Goal: Task Accomplishment & Management: Manage account settings

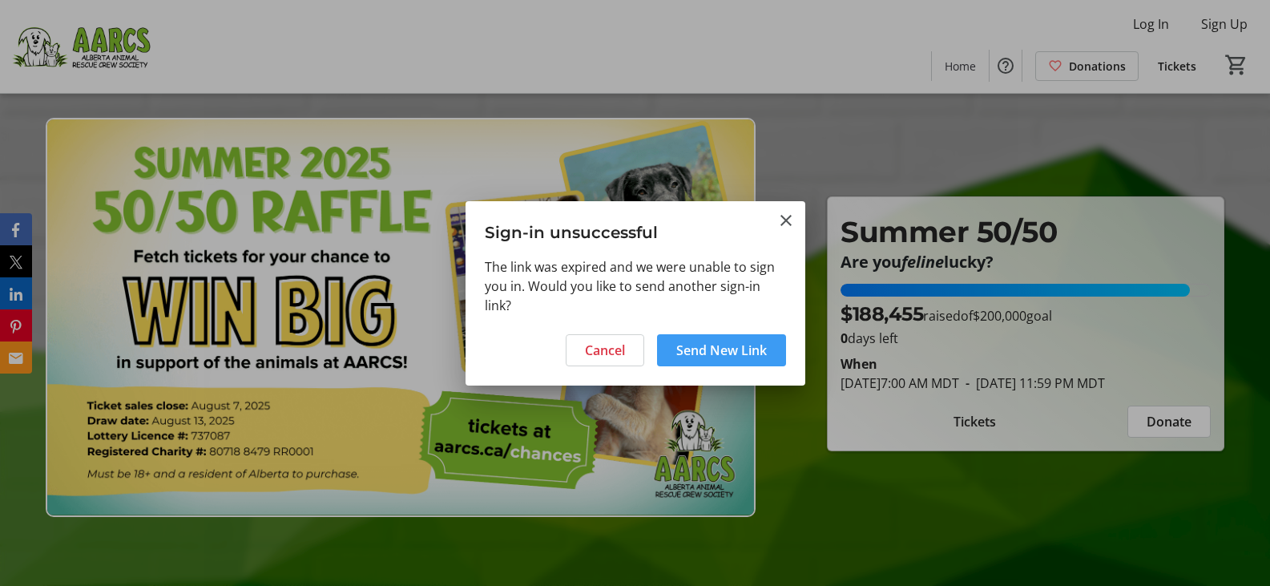
click at [728, 352] on span "Send New Link" at bounding box center [721, 349] width 91 height 19
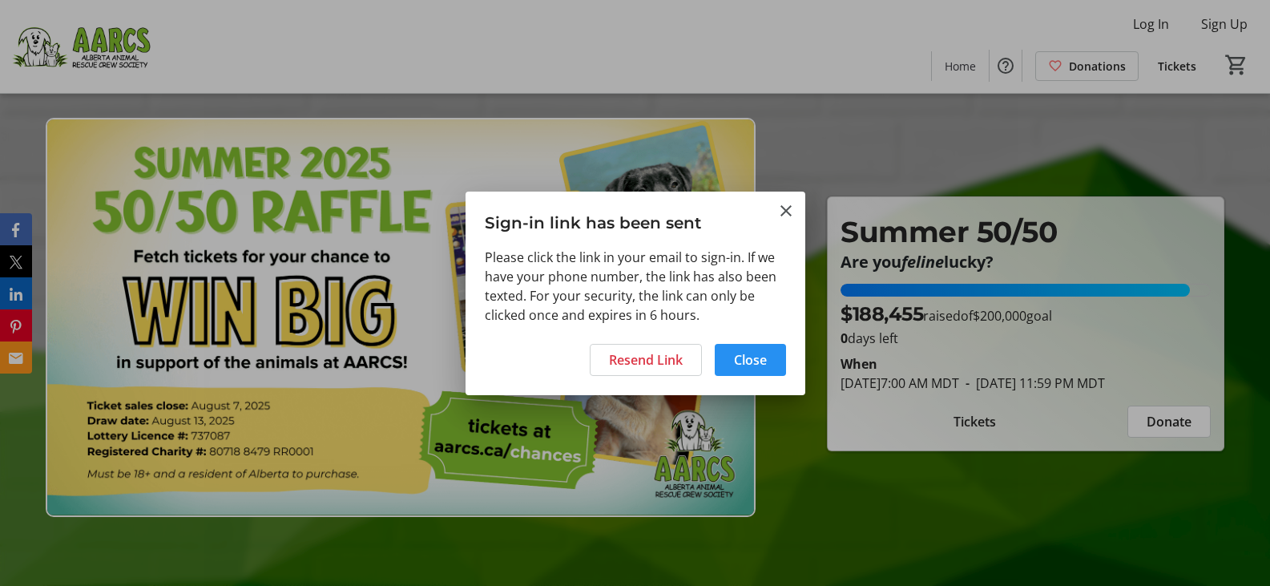
click at [759, 357] on span "Close" at bounding box center [750, 359] width 33 height 19
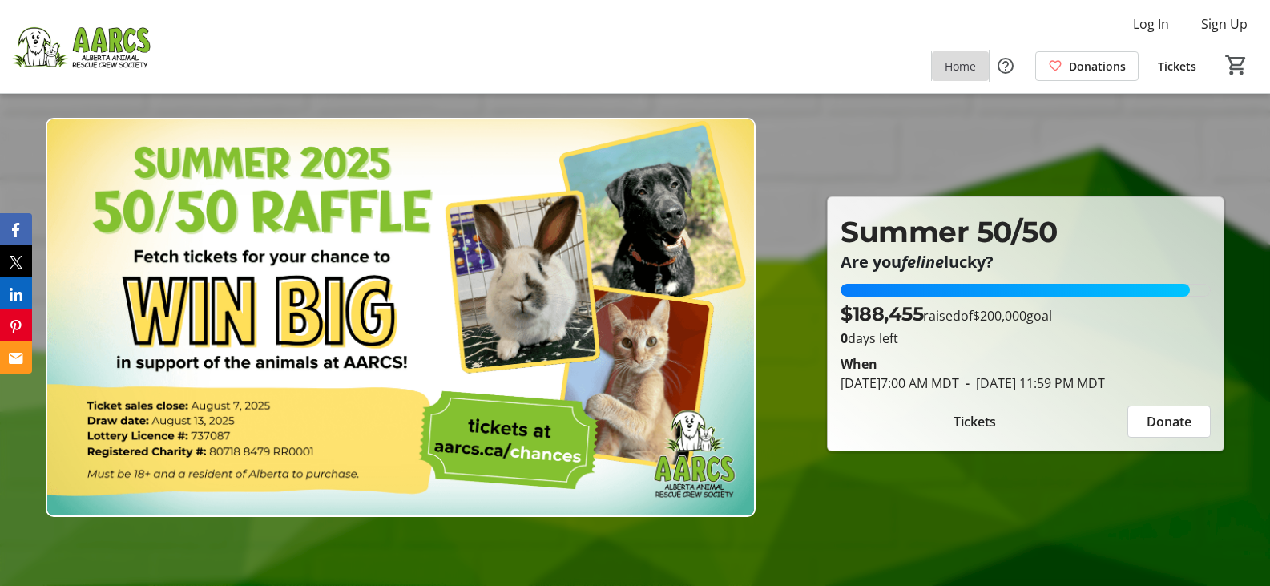
click at [965, 65] on span "Home" at bounding box center [959, 66] width 31 height 17
click at [1146, 19] on span "Log In" at bounding box center [1151, 23] width 36 height 19
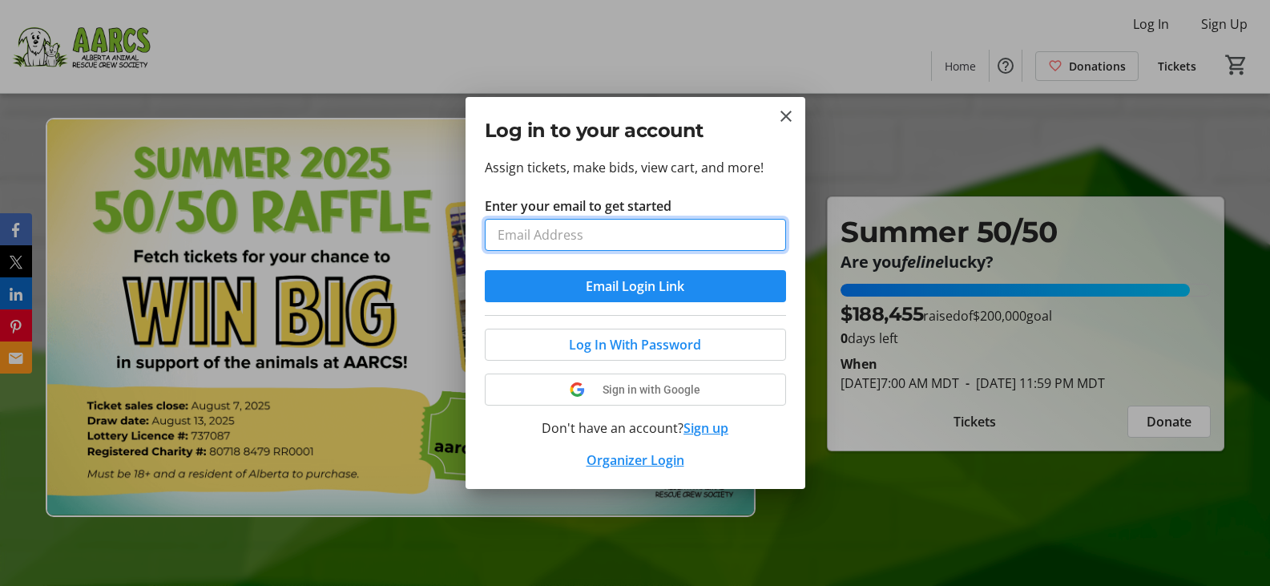
click at [525, 238] on input "Enter your email to get started" at bounding box center [635, 235] width 301 height 32
click at [525, 237] on input "Enter your email to get started" at bounding box center [635, 235] width 301 height 32
click at [535, 230] on input "Enter your email to get started" at bounding box center [635, 235] width 301 height 32
type input "[EMAIL_ADDRESS][DOMAIN_NAME]"
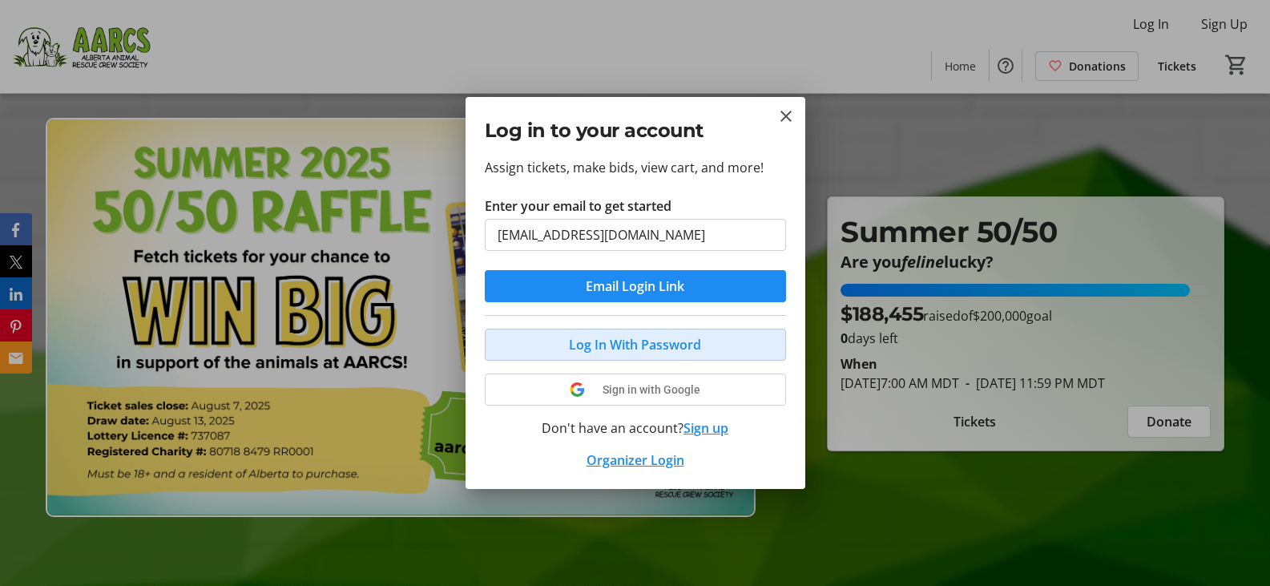
click at [602, 344] on span "Log In With Password" at bounding box center [635, 344] width 132 height 19
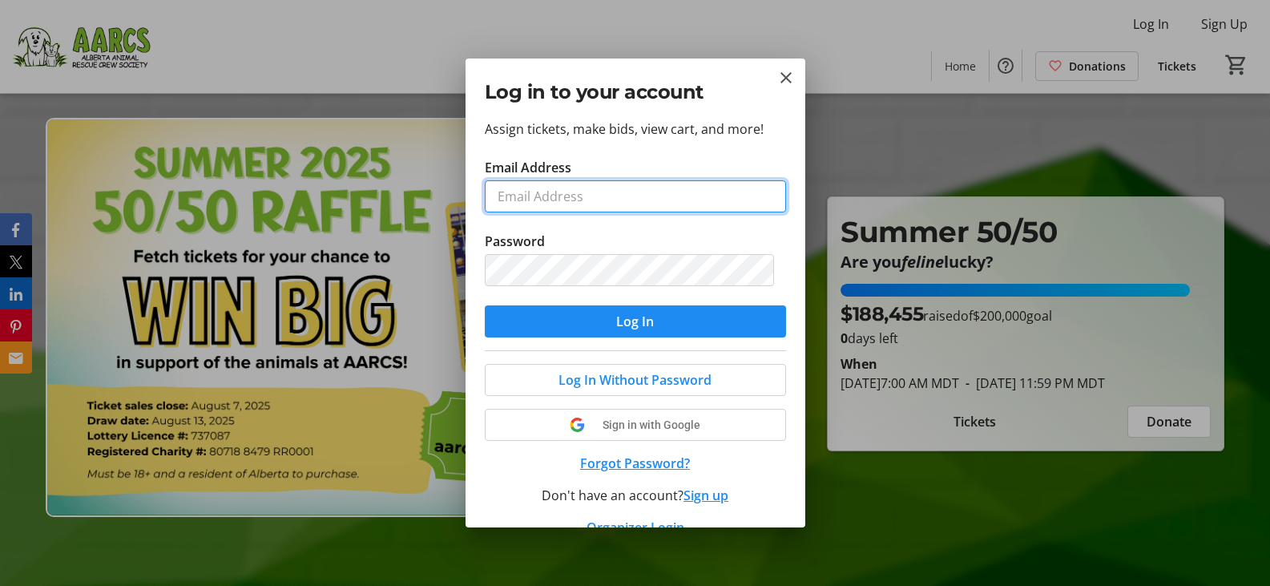
click at [522, 191] on input "Email Address" at bounding box center [635, 196] width 301 height 32
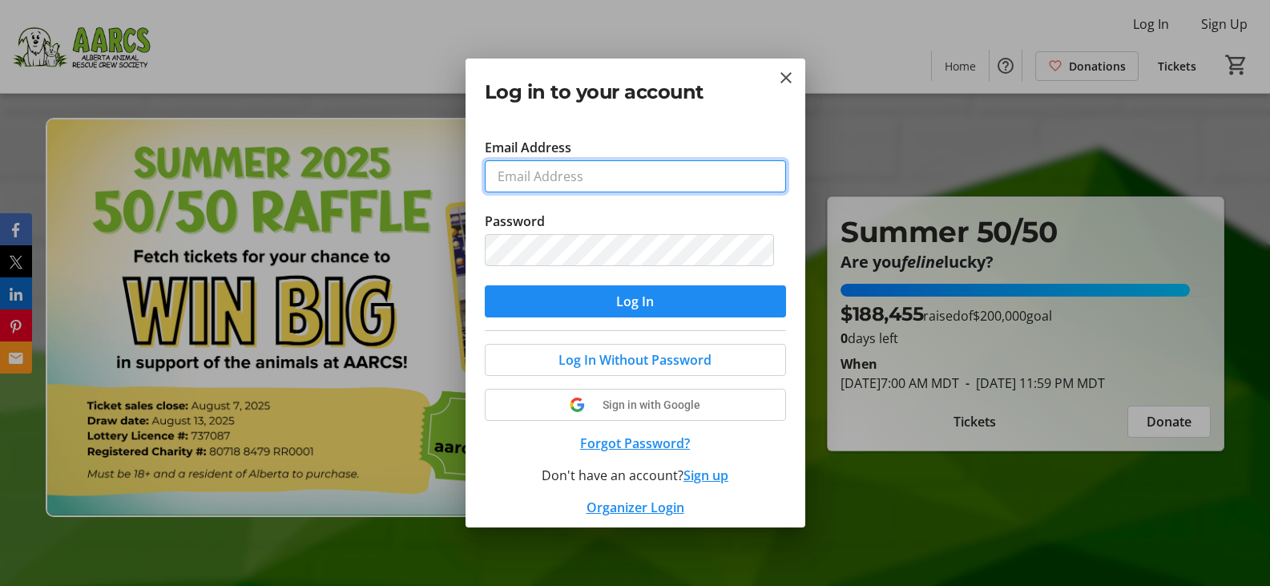
scroll to position [29, 0]
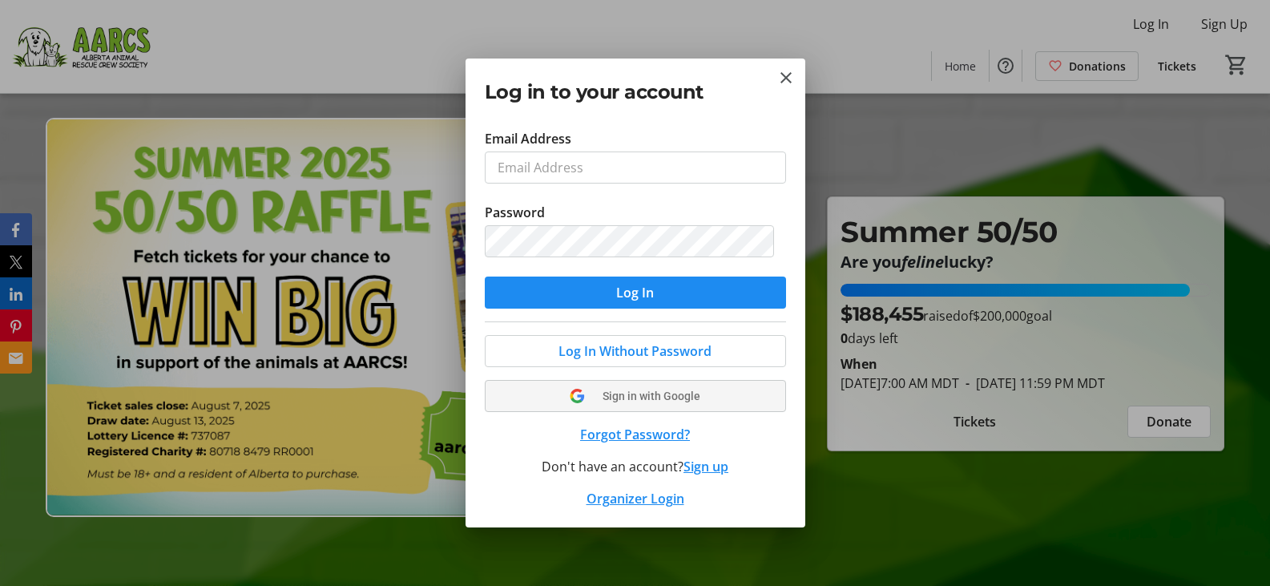
click at [638, 393] on div "Log In Without Password Sign in with Google Forgot Password? Don't have an acco…" at bounding box center [635, 414] width 301 height 187
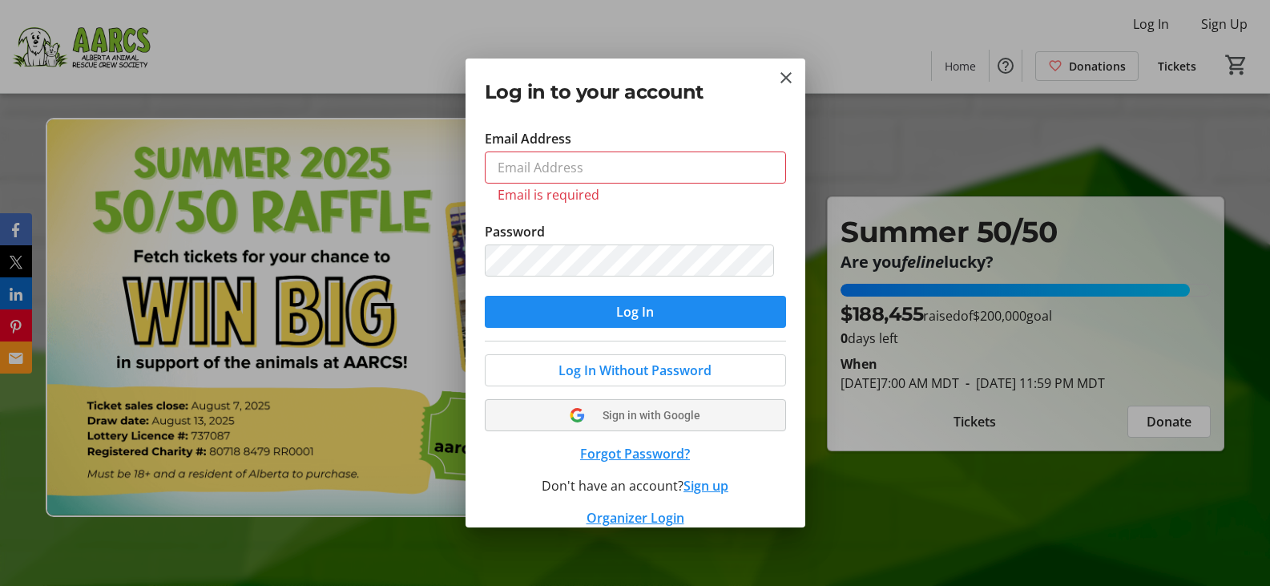
click at [625, 417] on span "Sign in with Google" at bounding box center [651, 415] width 98 height 13
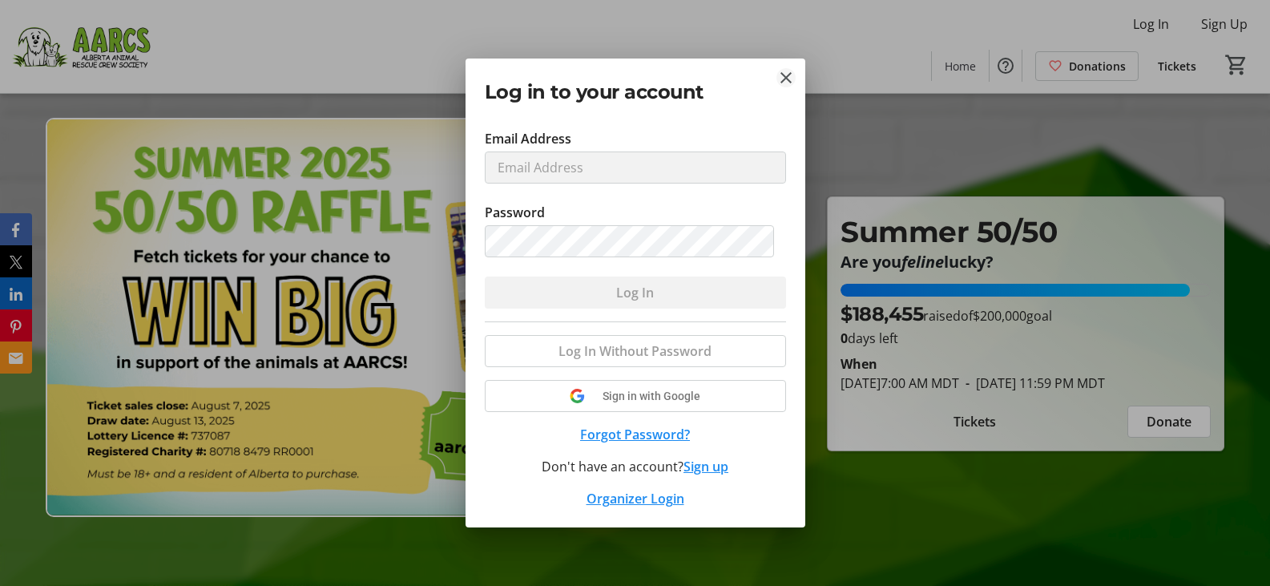
click at [788, 73] on mat-icon "Close" at bounding box center [785, 77] width 19 height 19
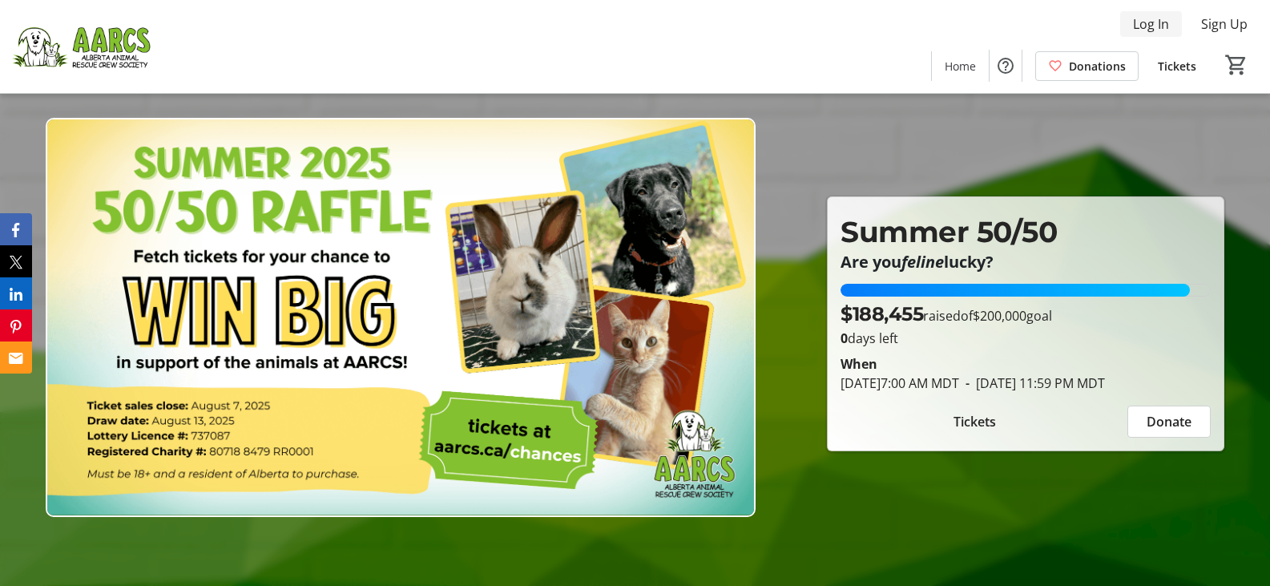
click at [1141, 18] on span "Log In" at bounding box center [1151, 23] width 36 height 19
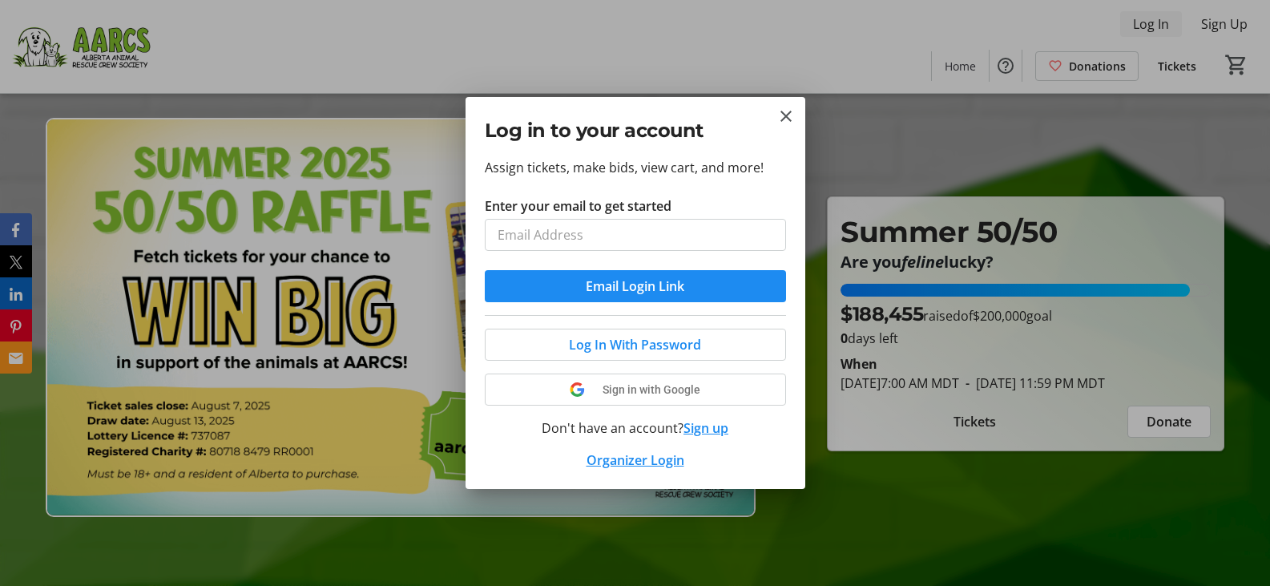
click at [1141, 18] on div at bounding box center [635, 293] width 1270 height 586
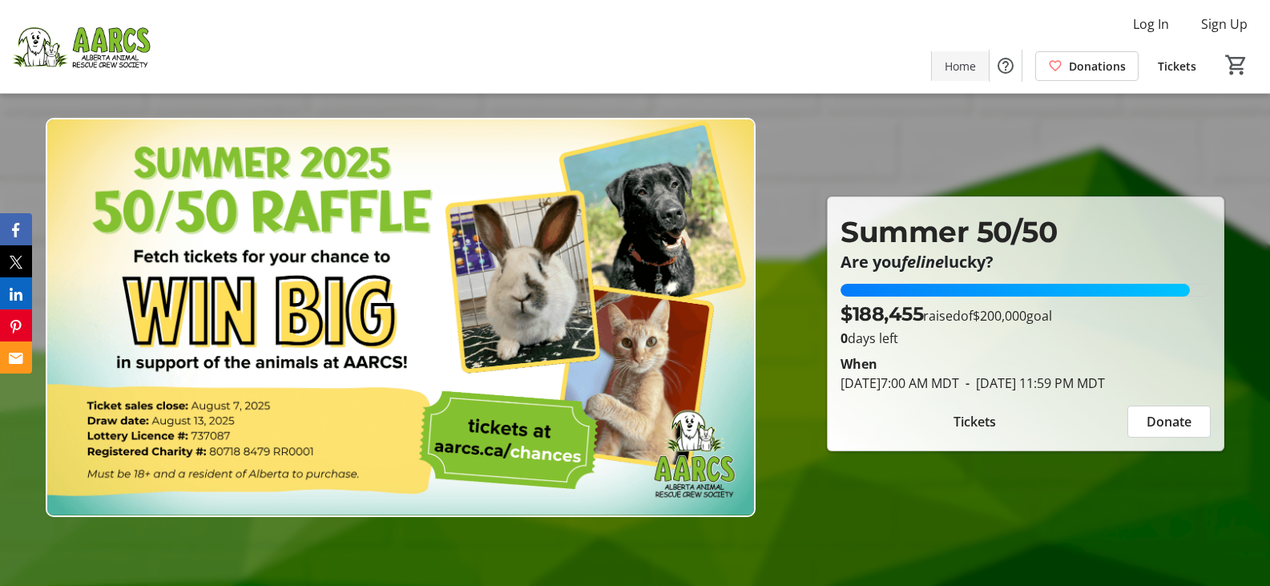
click at [963, 68] on span "Home" at bounding box center [959, 66] width 31 height 17
click at [119, 33] on img at bounding box center [81, 46] width 143 height 80
click at [16, 360] on icon "Email" at bounding box center [19, 357] width 14 height 11
click at [25, 322] on button "Pinterest" at bounding box center [19, 325] width 38 height 32
click at [18, 233] on icon "Facebook" at bounding box center [18, 230] width 7 height 14
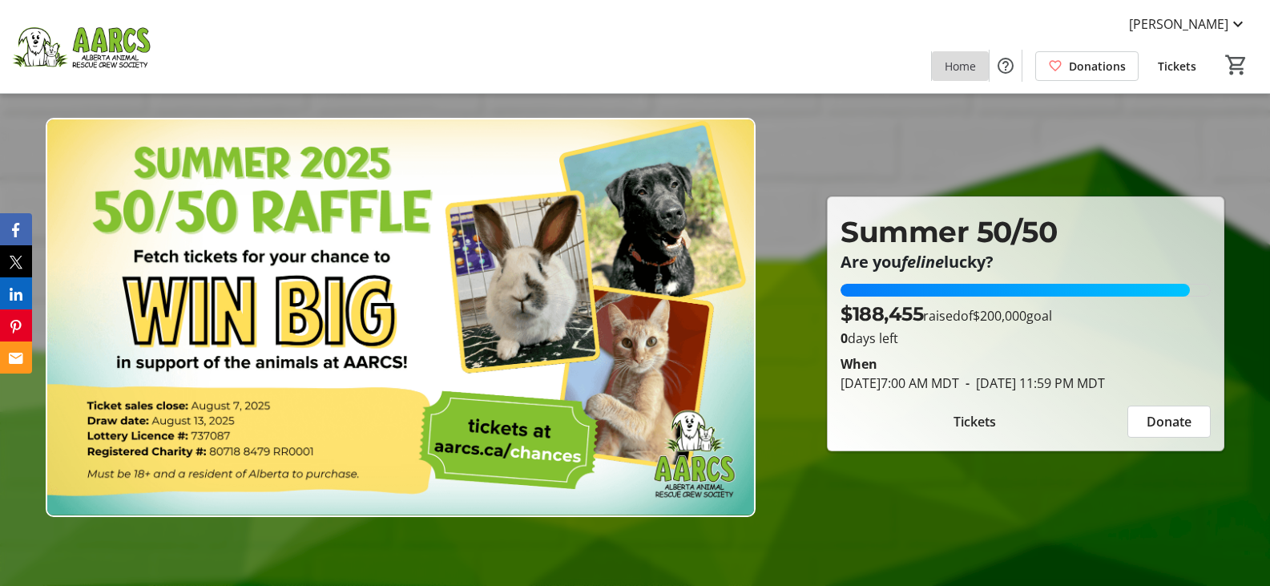
click at [967, 60] on span "Home" at bounding box center [959, 66] width 31 height 17
click at [1008, 60] on mat-icon "Help" at bounding box center [1005, 65] width 19 height 19
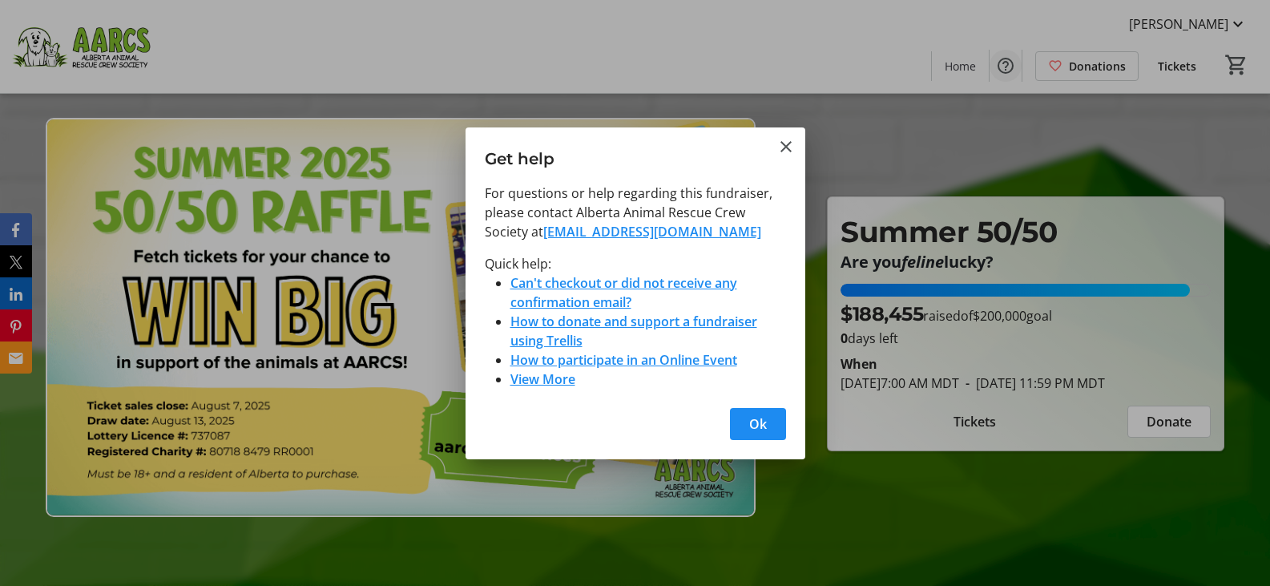
click at [1008, 60] on div at bounding box center [635, 293] width 1270 height 586
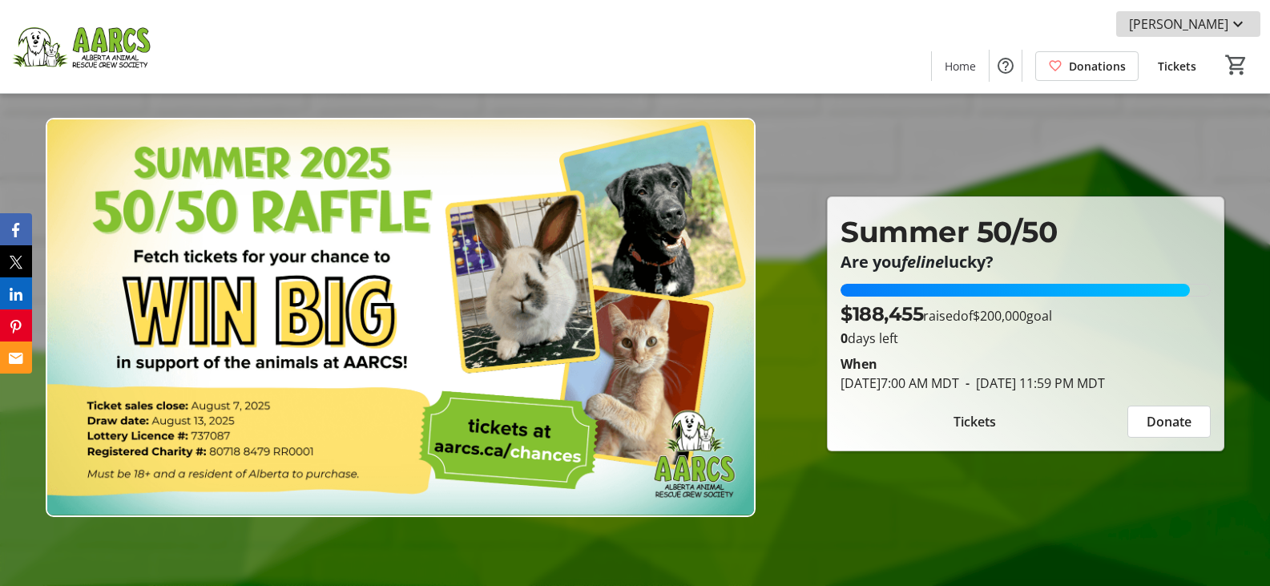
click at [1244, 23] on mat-icon at bounding box center [1237, 23] width 19 height 19
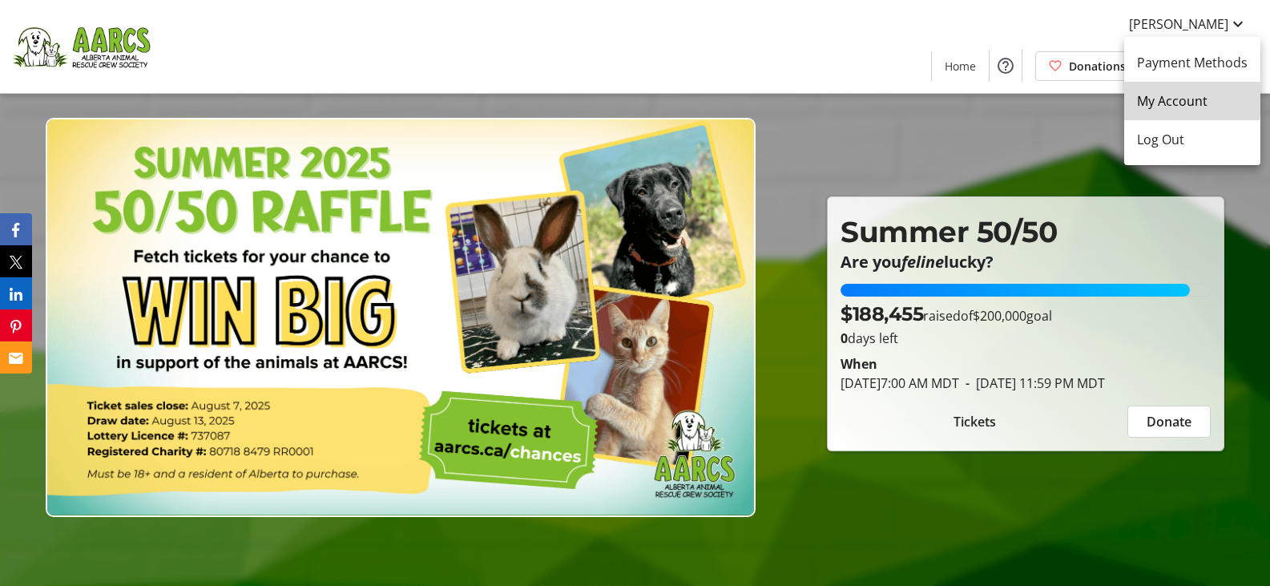
click at [1189, 97] on span "My Account" at bounding box center [1192, 100] width 111 height 19
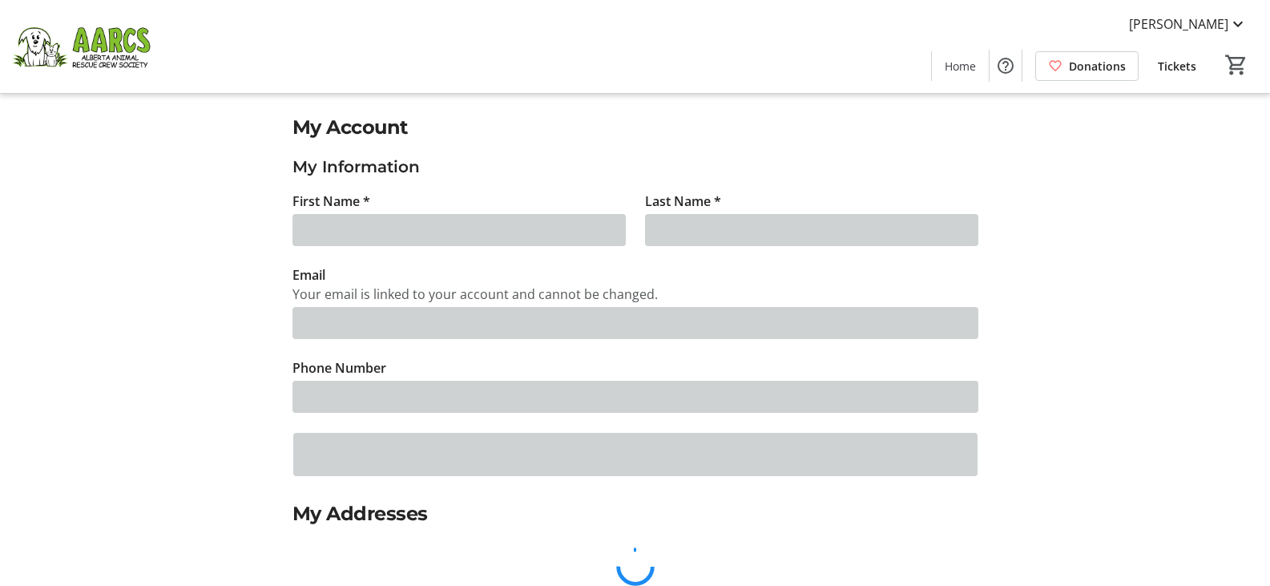
type input "[PERSON_NAME]"
type input "[EMAIL_ADDRESS][DOMAIN_NAME]"
type input "[PHONE_NUMBER]"
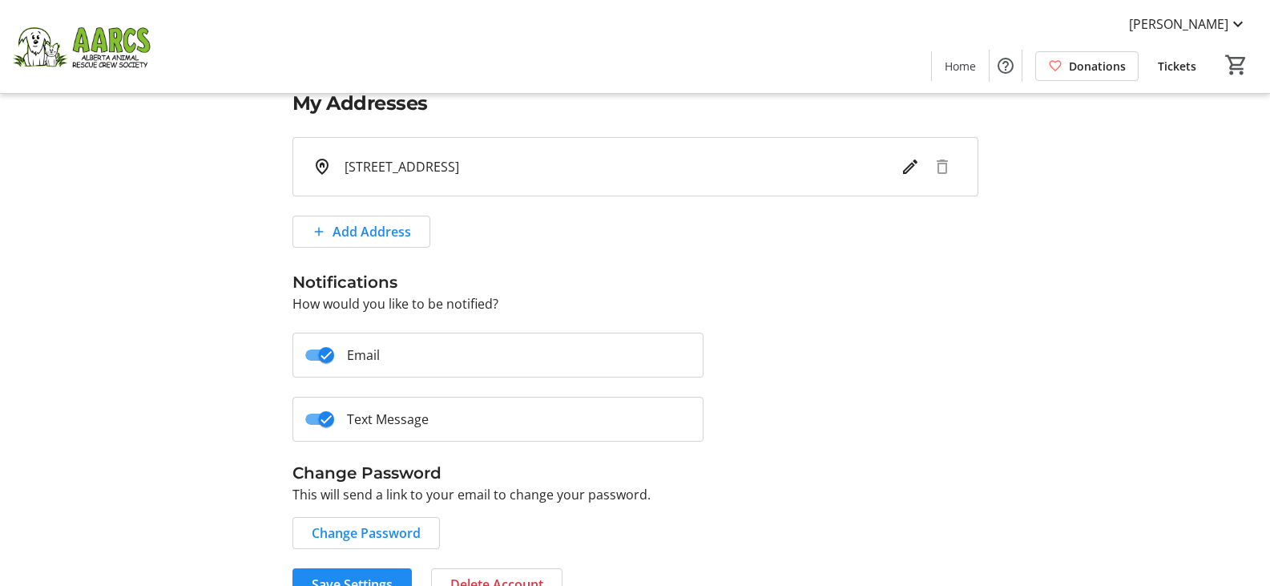
scroll to position [444, 0]
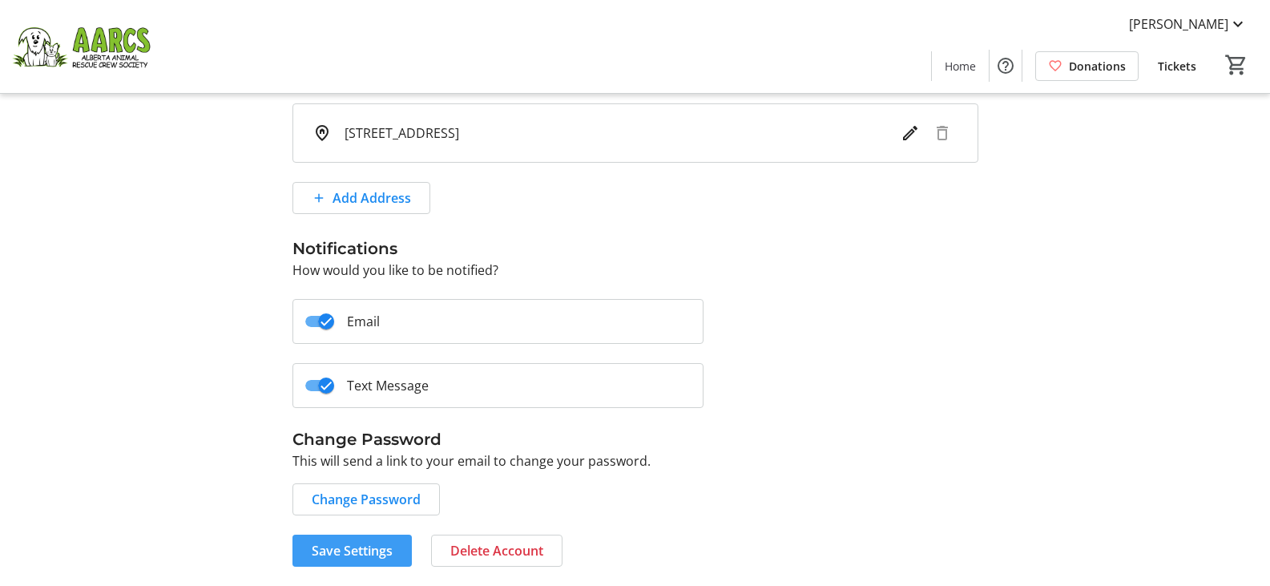
click at [353, 550] on span "Save Settings" at bounding box center [352, 550] width 81 height 19
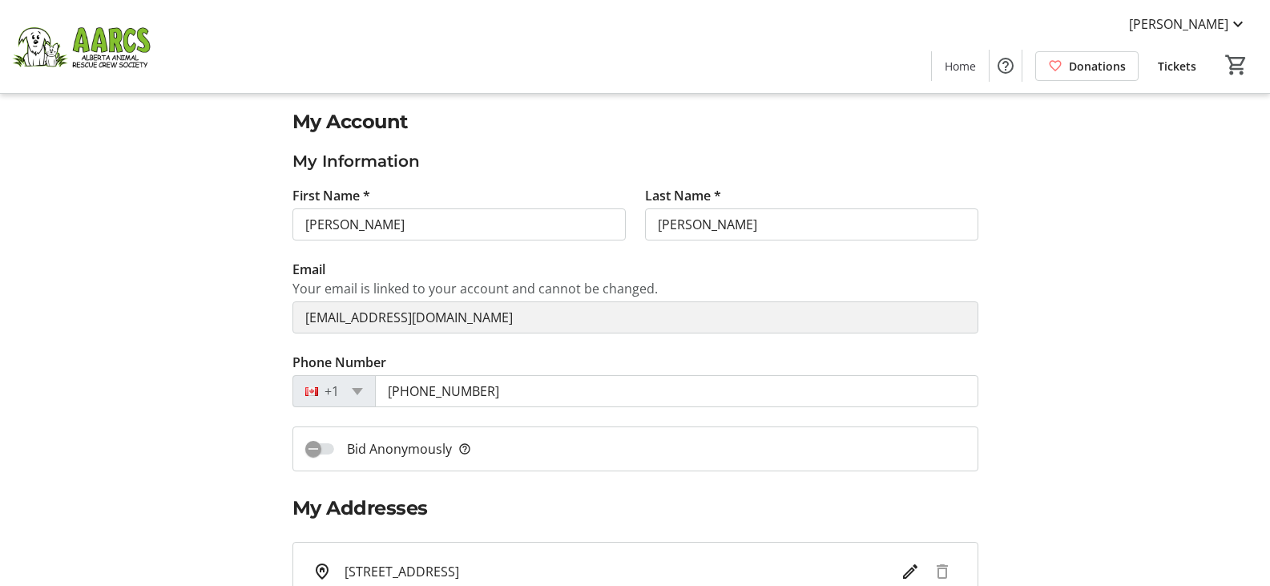
scroll to position [0, 0]
